Goal: Find specific page/section: Find specific page/section

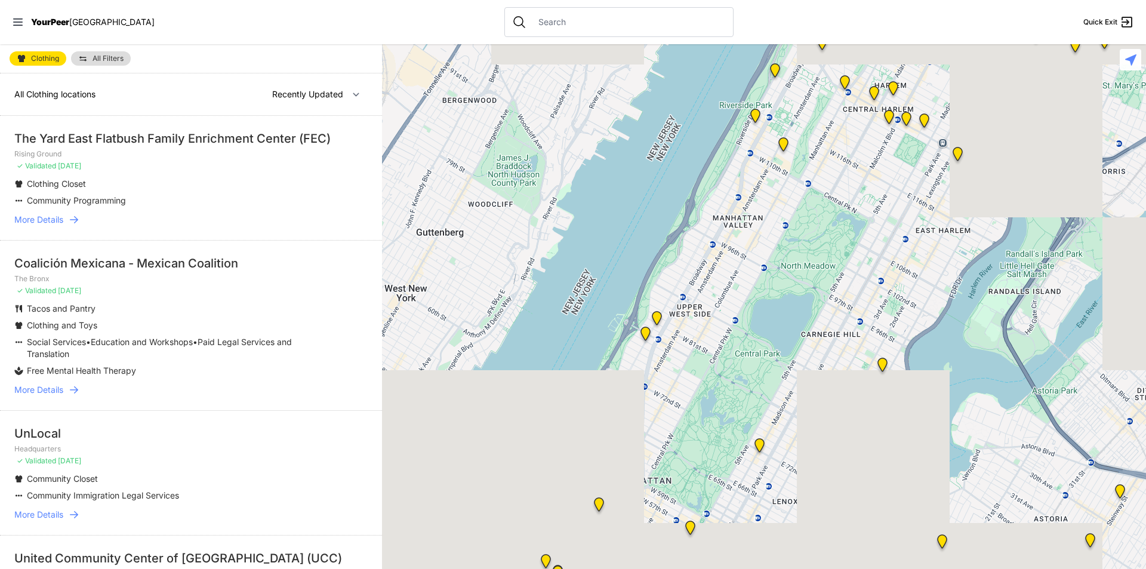
click at [289, 199] on li "Community Programming" at bounding box center [166, 201] width 305 height 12
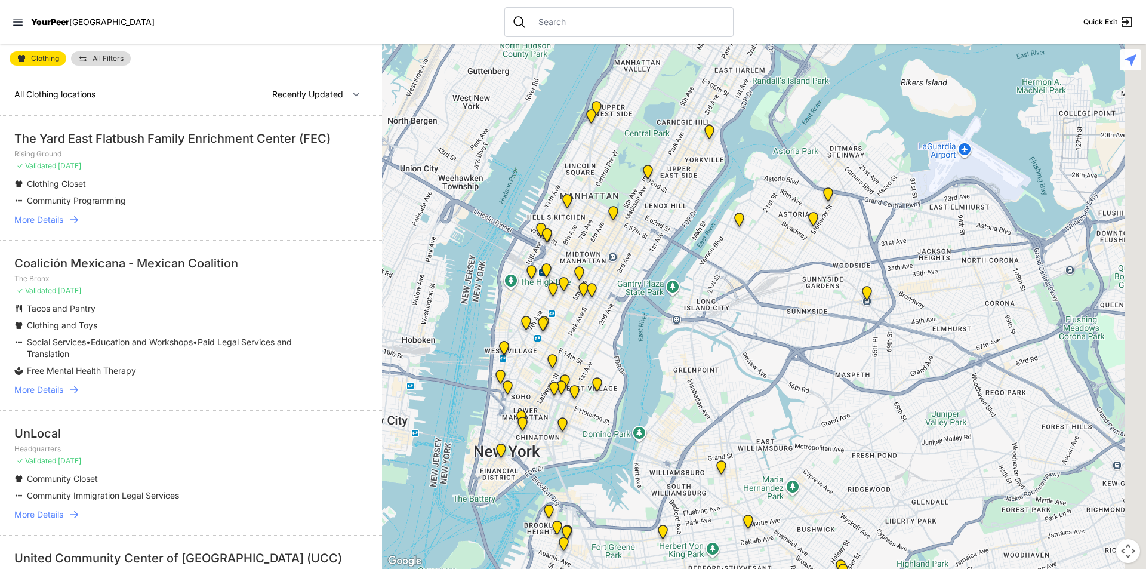
drag, startPoint x: 860, startPoint y: 394, endPoint x: 727, endPoint y: 196, distance: 239.1
click at [727, 196] on div at bounding box center [764, 306] width 764 height 524
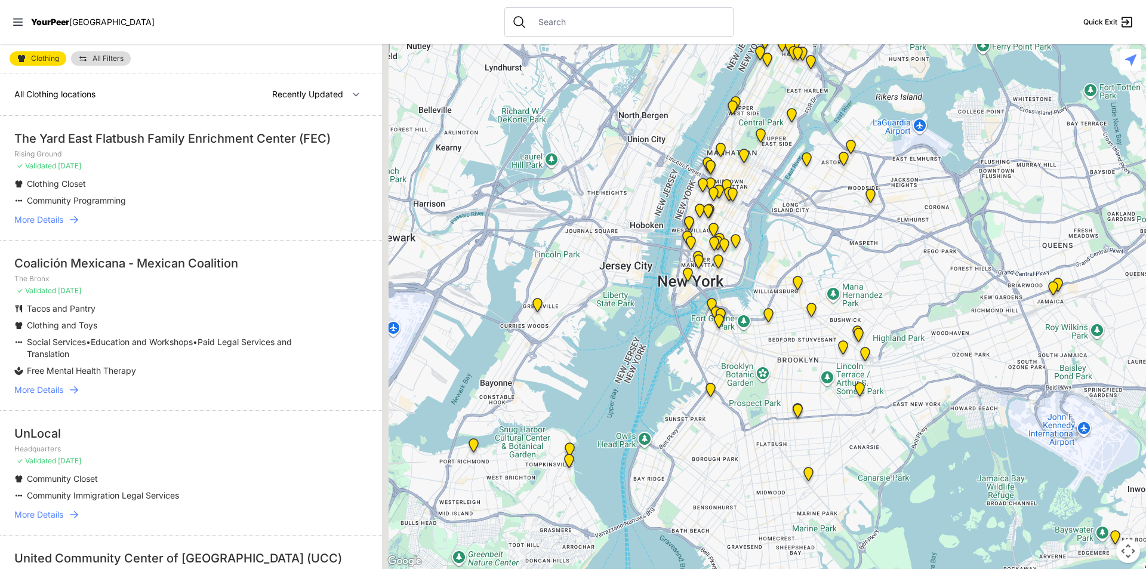
drag, startPoint x: 736, startPoint y: 320, endPoint x: 760, endPoint y: 276, distance: 50.5
click at [760, 276] on div at bounding box center [764, 306] width 764 height 524
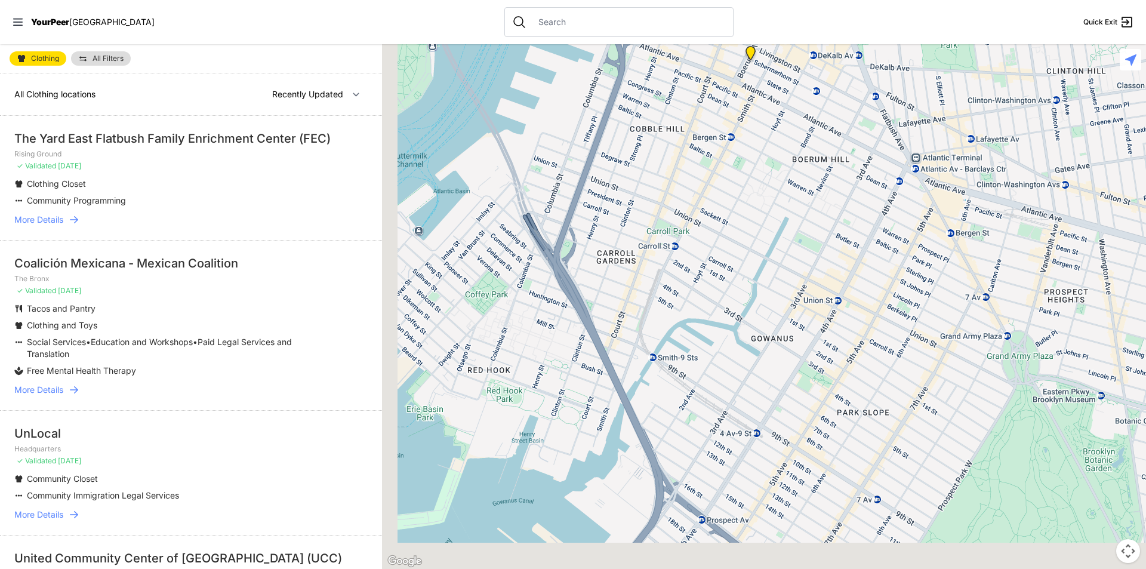
drag, startPoint x: 774, startPoint y: 344, endPoint x: 803, endPoint y: 153, distance: 193.7
click at [803, 153] on div at bounding box center [764, 306] width 764 height 524
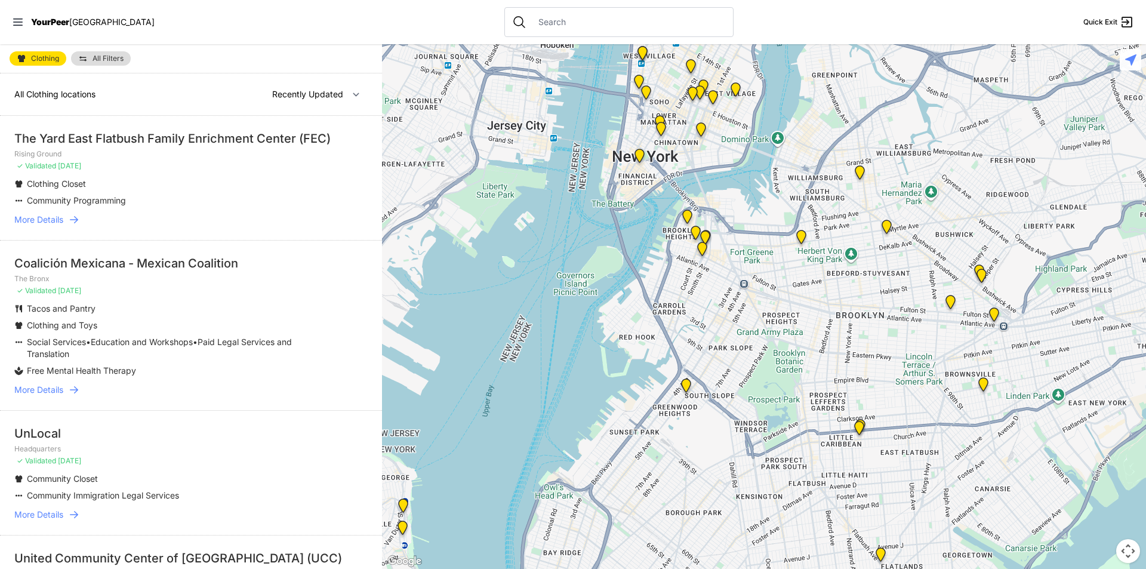
click at [694, 393] on div at bounding box center [764, 306] width 764 height 524
click at [683, 385] on img at bounding box center [685, 387] width 15 height 19
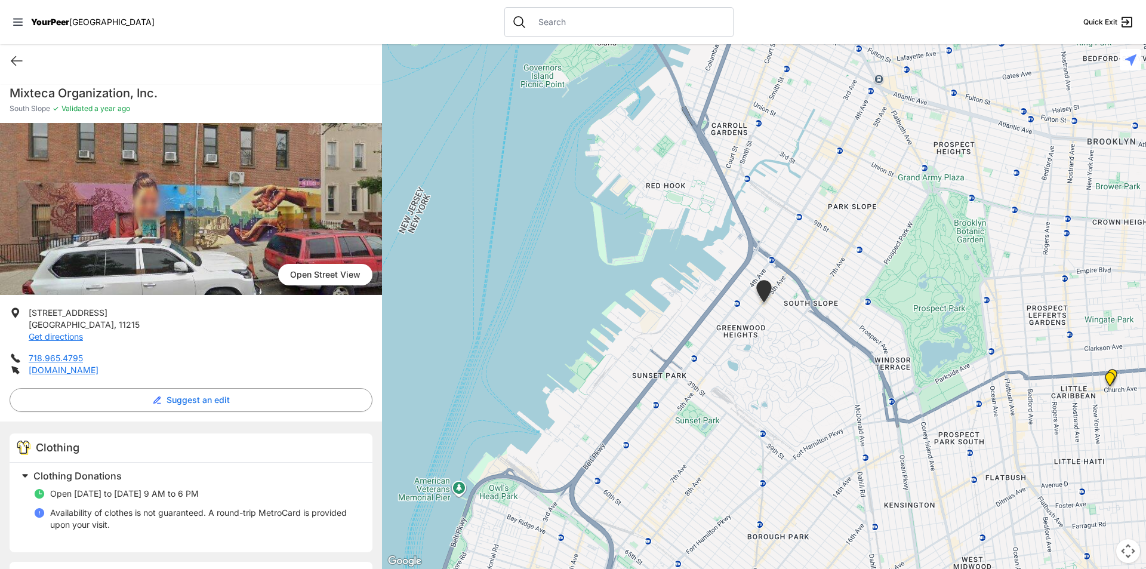
click at [292, 78] on div "Mixteca Organization, Inc. South Slope ✓ Validated a year ago [GEOGRAPHIC_DATA]…" at bounding box center [191, 485] width 382 height 814
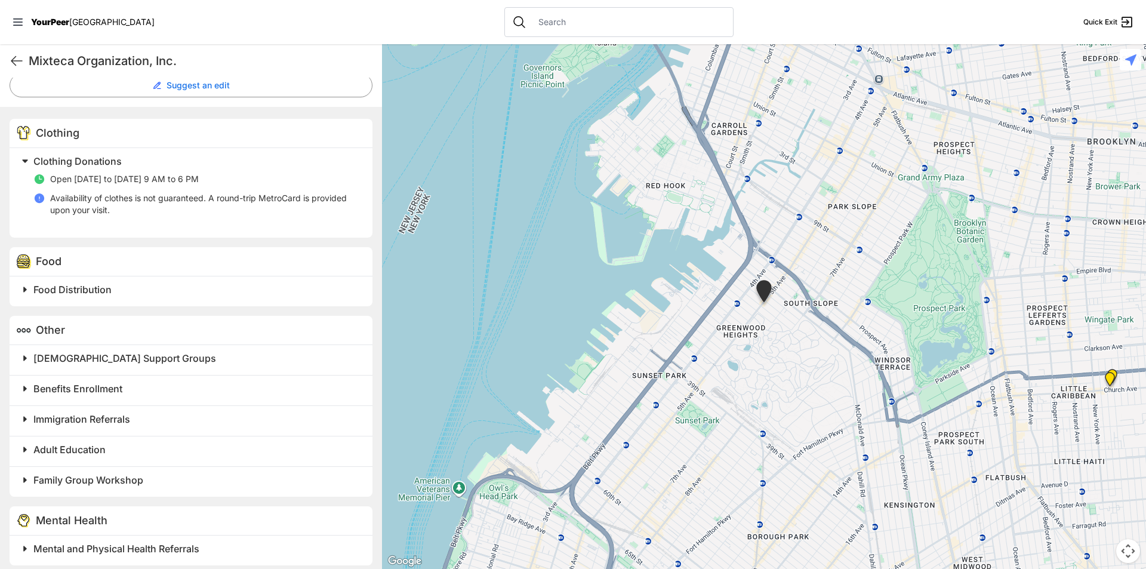
scroll to position [323, 0]
